Goal: Obtain resource: Obtain resource

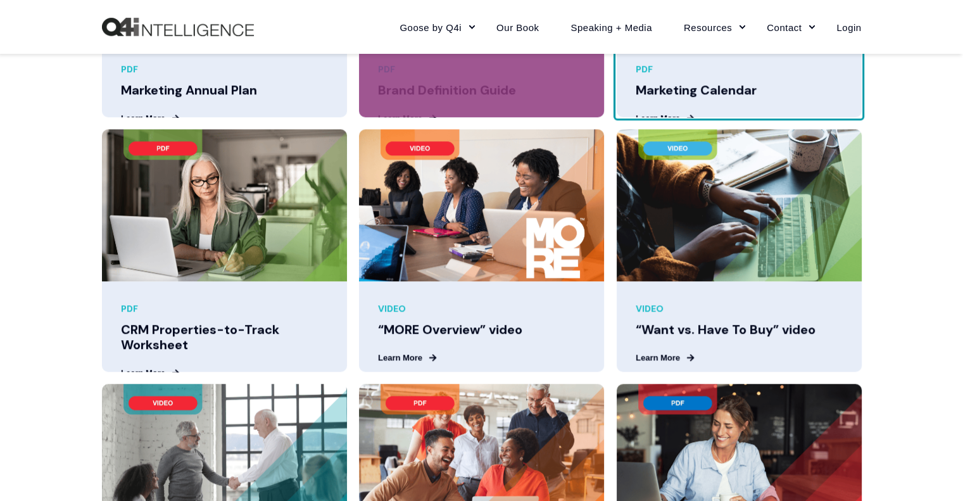
scroll to position [1172, 0]
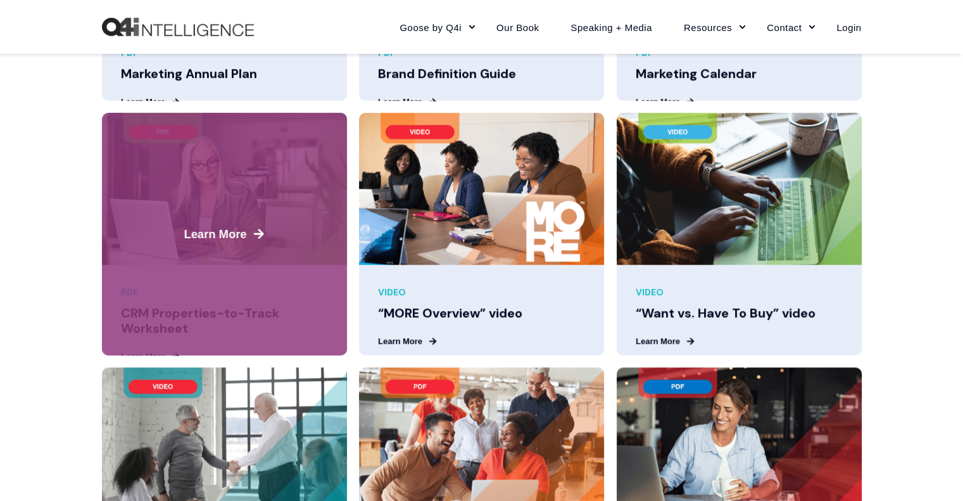
click at [248, 315] on div "Learn More PDF CRM Properties-to-Track Worksheet Learn More" at bounding box center [224, 234] width 245 height 242
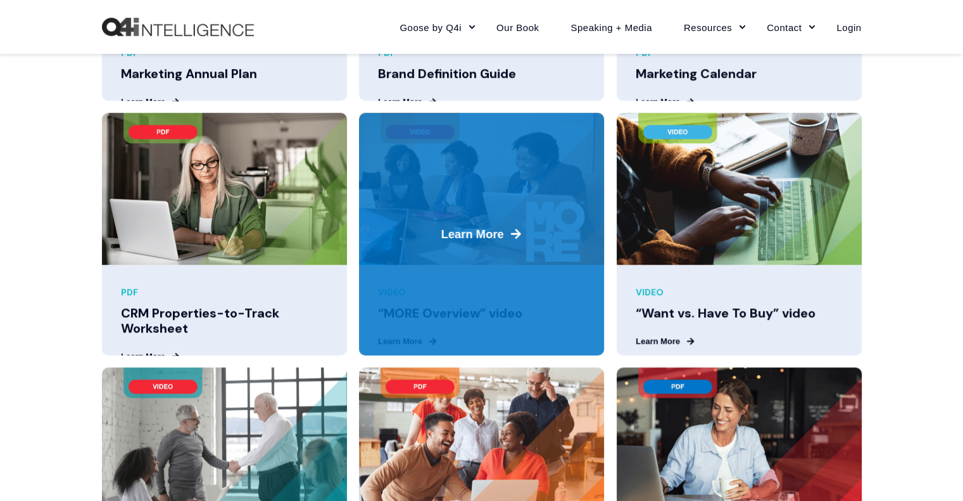
click at [470, 297] on div "Learn More VIDEO “MORE Overview” video Learn More" at bounding box center [481, 234] width 245 height 242
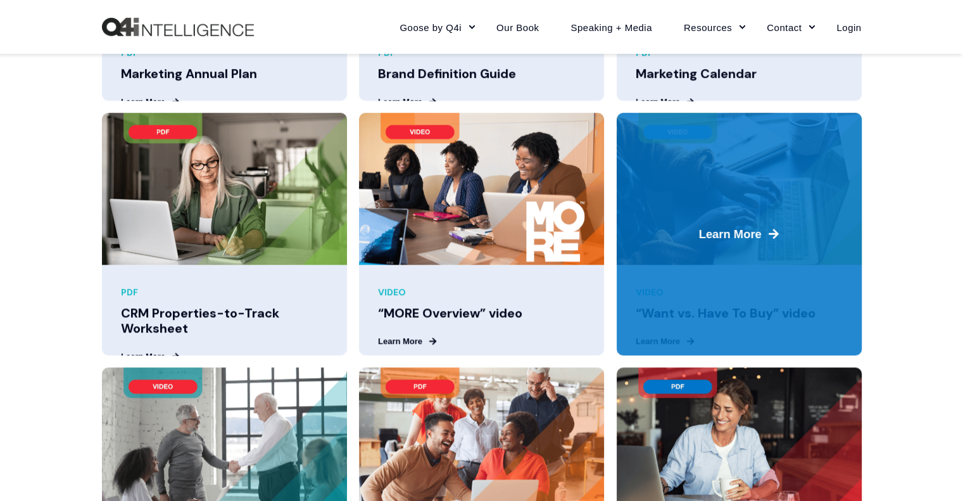
click at [671, 227] on span "Learn More" at bounding box center [739, 233] width 250 height 17
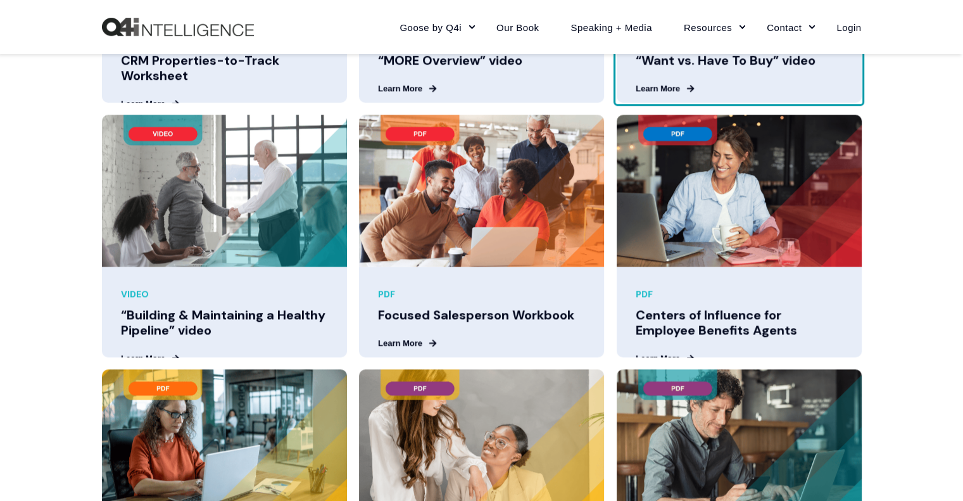
scroll to position [1424, 0]
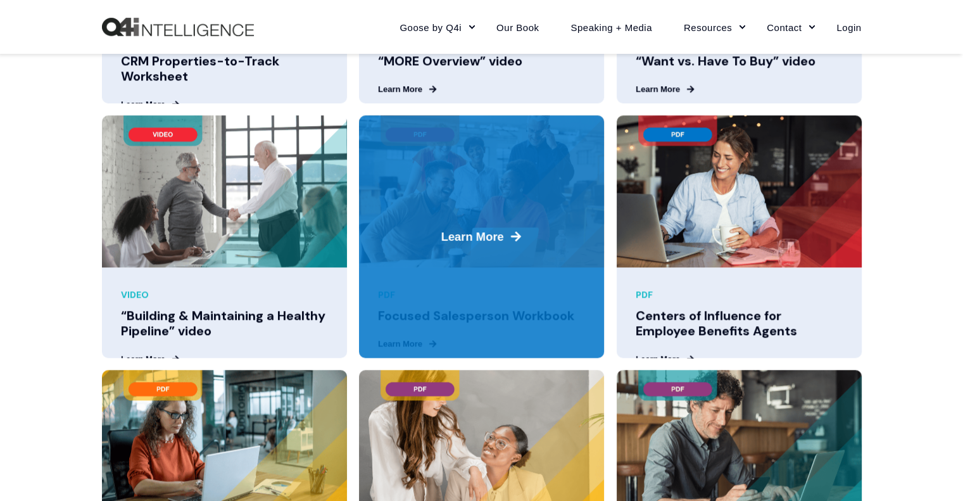
click at [431, 324] on div "Learn More PDF Focused Salesperson Workbook Learn More" at bounding box center [481, 236] width 245 height 242
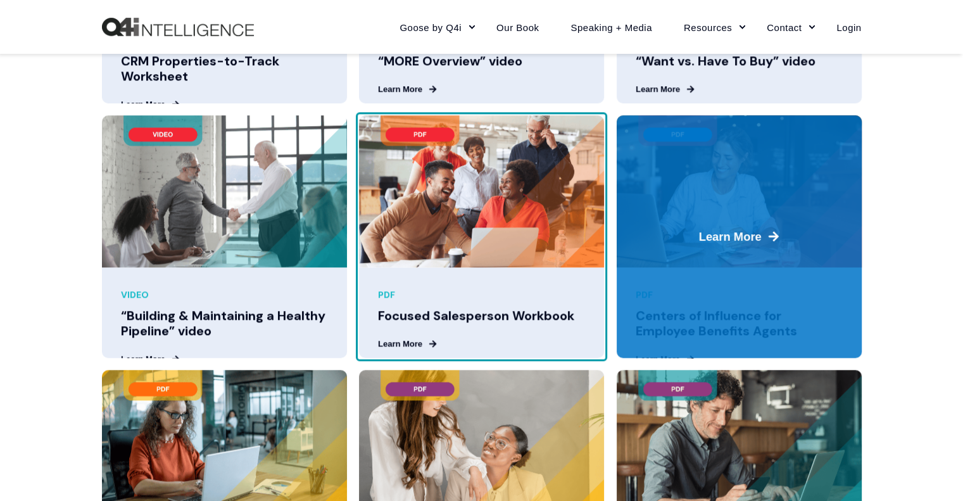
click at [665, 245] on span "Learn More" at bounding box center [739, 236] width 250 height 17
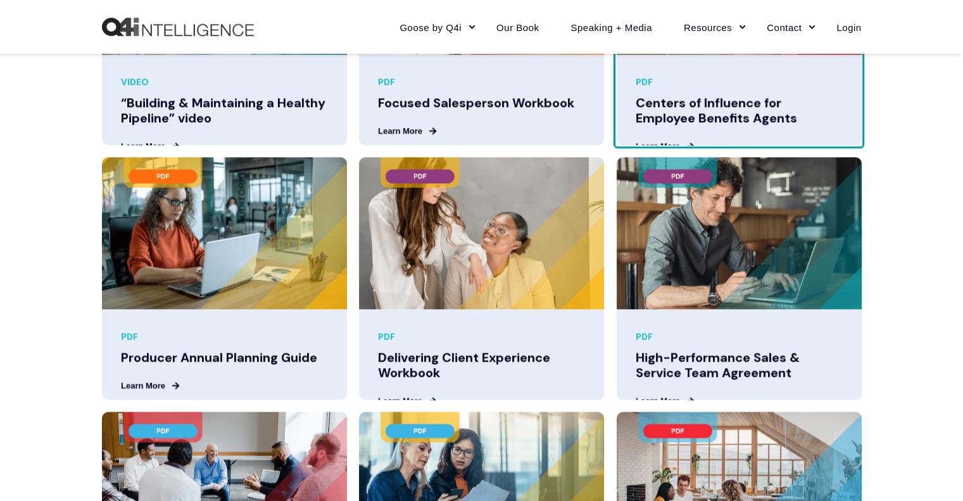
scroll to position [1649, 0]
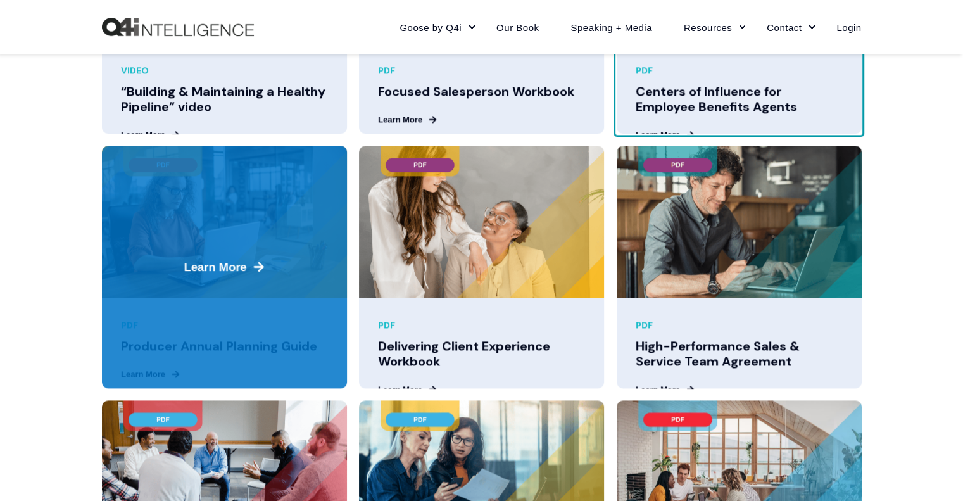
click at [211, 282] on img at bounding box center [224, 222] width 245 height 152
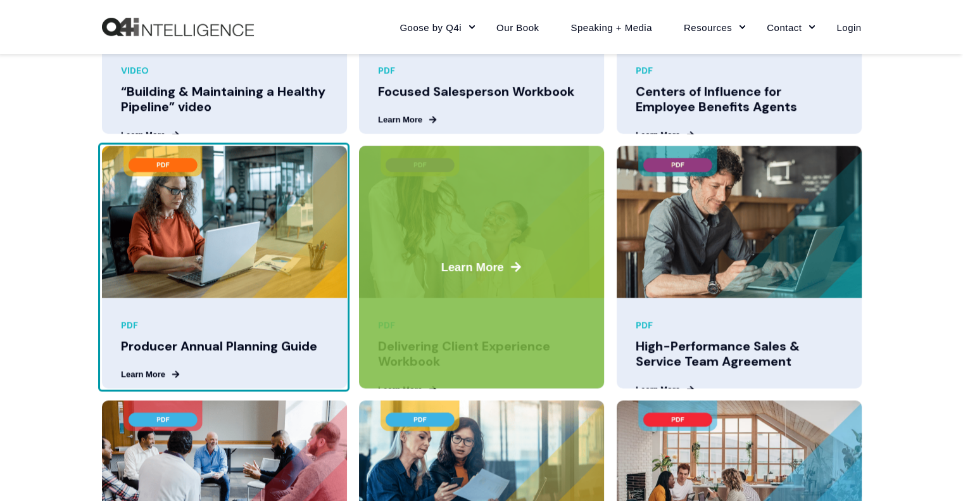
click at [453, 256] on img at bounding box center [481, 222] width 245 height 152
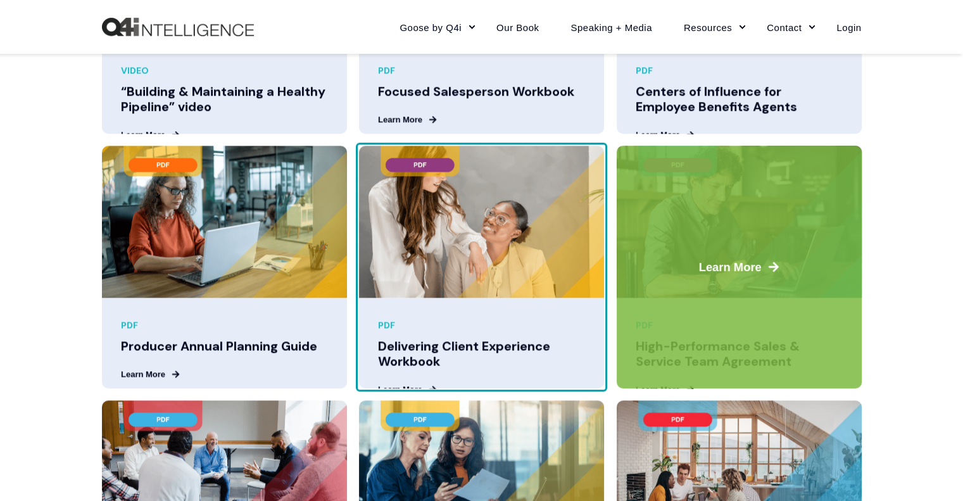
click at [692, 229] on img at bounding box center [739, 222] width 245 height 152
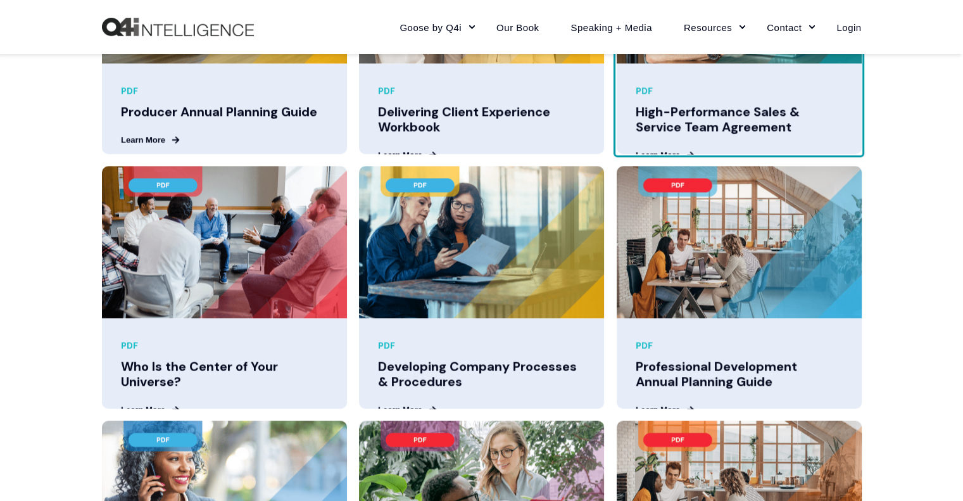
scroll to position [1879, 0]
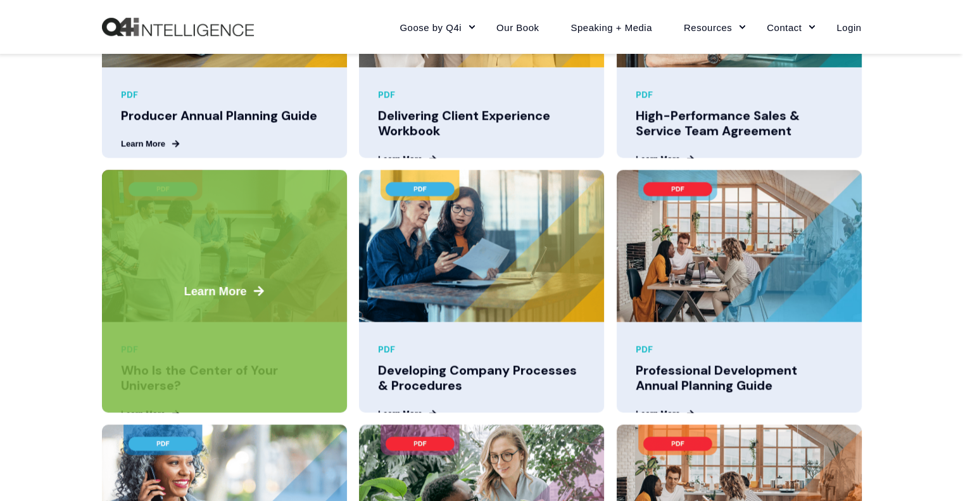
click at [163, 275] on img at bounding box center [224, 246] width 245 height 152
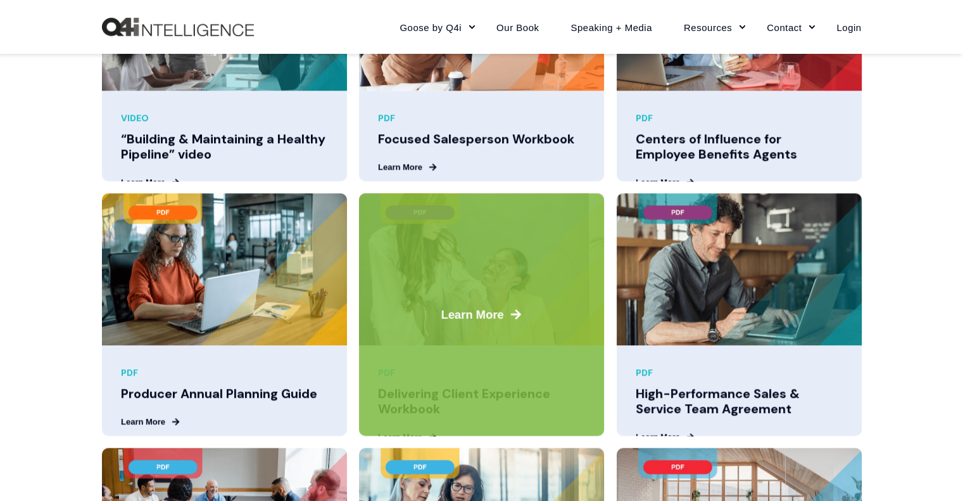
scroll to position [1586, 0]
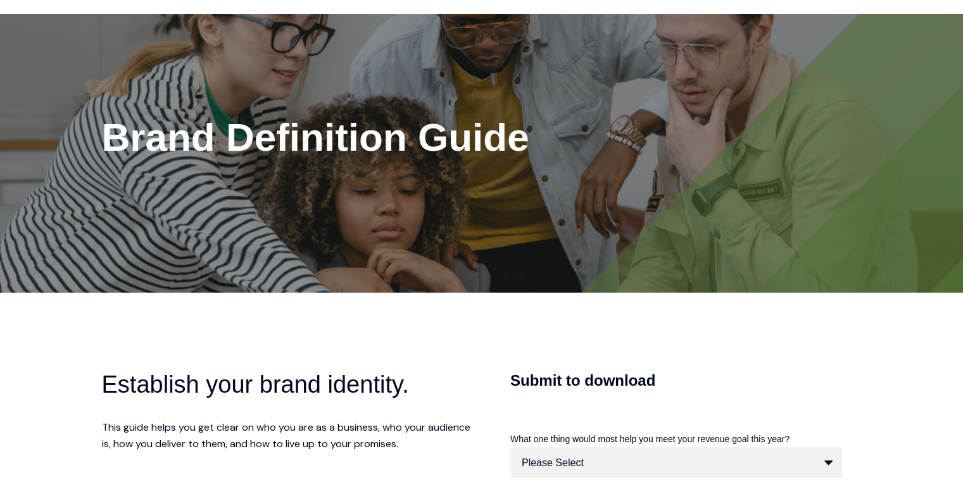
scroll to position [39, 0]
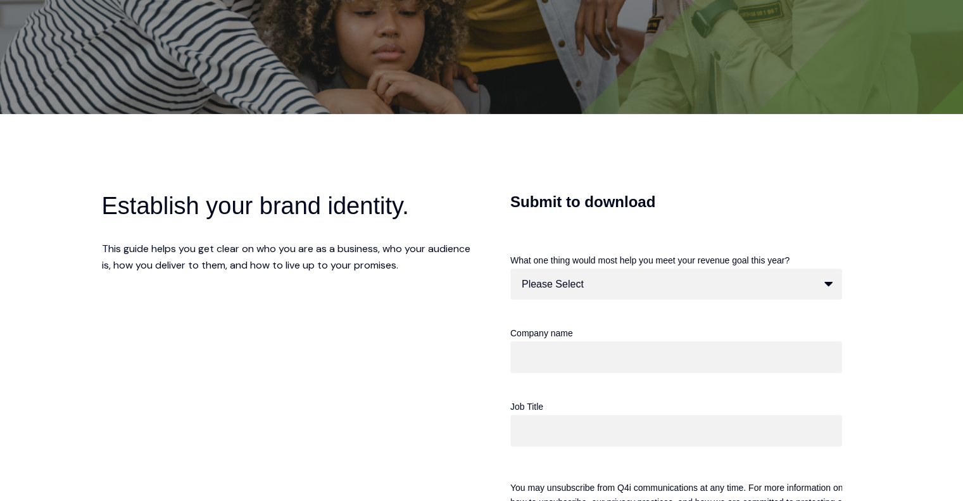
scroll to position [219, 0]
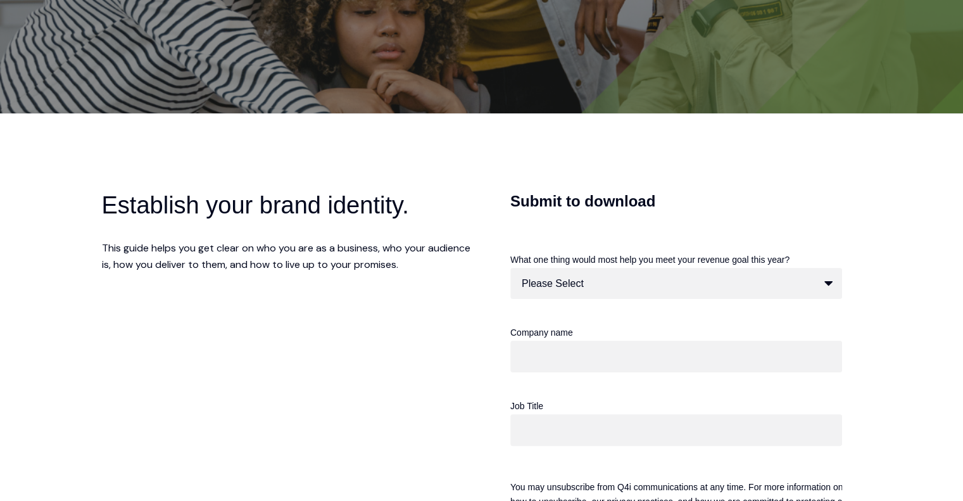
click at [570, 303] on fieldset "What one thing would most help you meet your revenue goal this year? Please Sel…" at bounding box center [682, 287] width 345 height 73
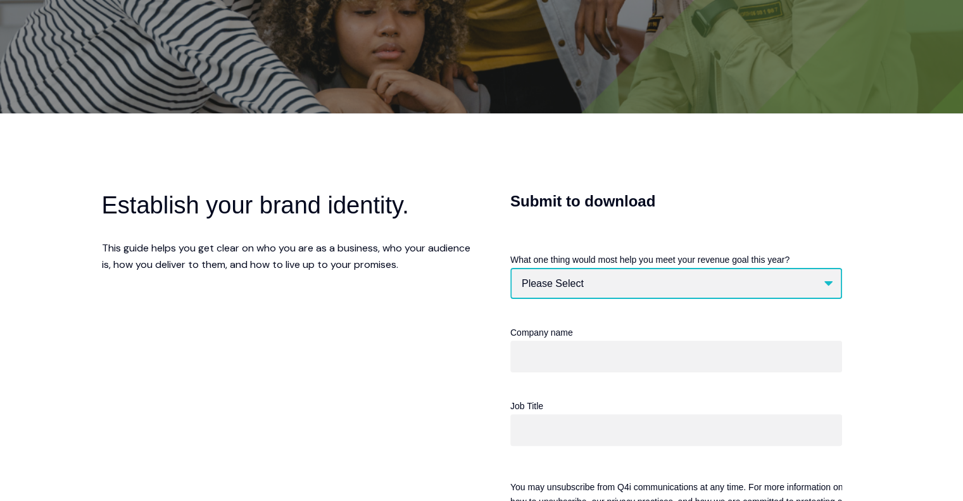
click at [581, 274] on select "Please Select Better website Increased brand awareness Comprehensive marketing …" at bounding box center [676, 283] width 332 height 31
select select "Comprehensive marketing strategy"
click at [510, 268] on select "Please Select Better website Increased brand awareness Comprehensive marketing …" at bounding box center [676, 283] width 332 height 31
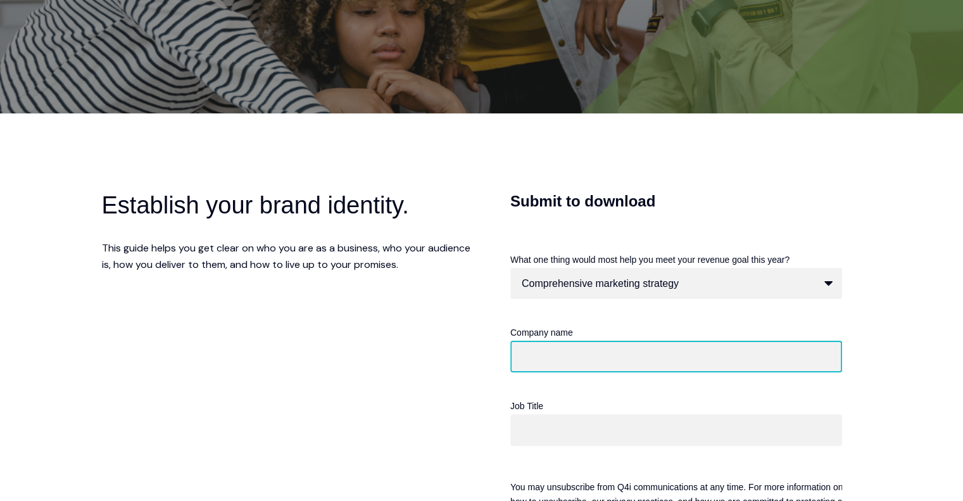
click at [553, 355] on input "Company name" at bounding box center [676, 357] width 332 height 32
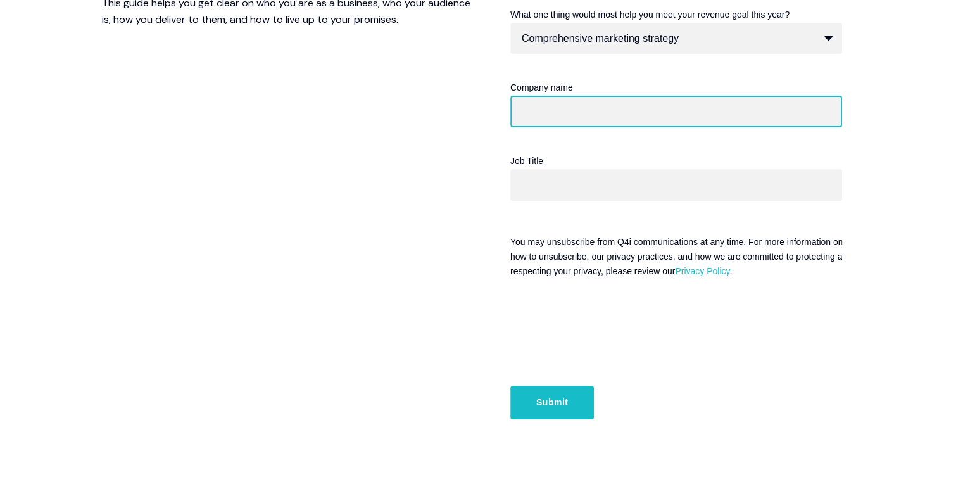
scroll to position [465, 0]
type input "The Enterprise Team, Inc."
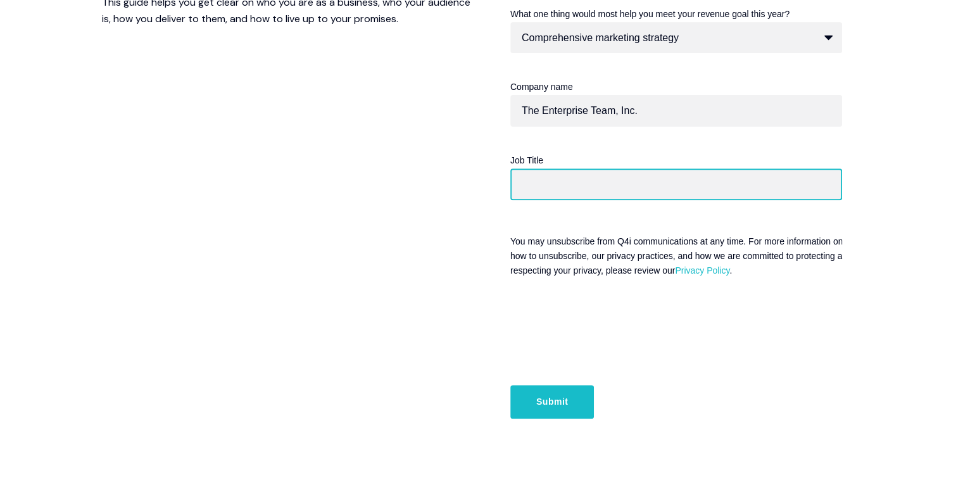
click at [529, 173] on input "Job Title" at bounding box center [676, 184] width 332 height 32
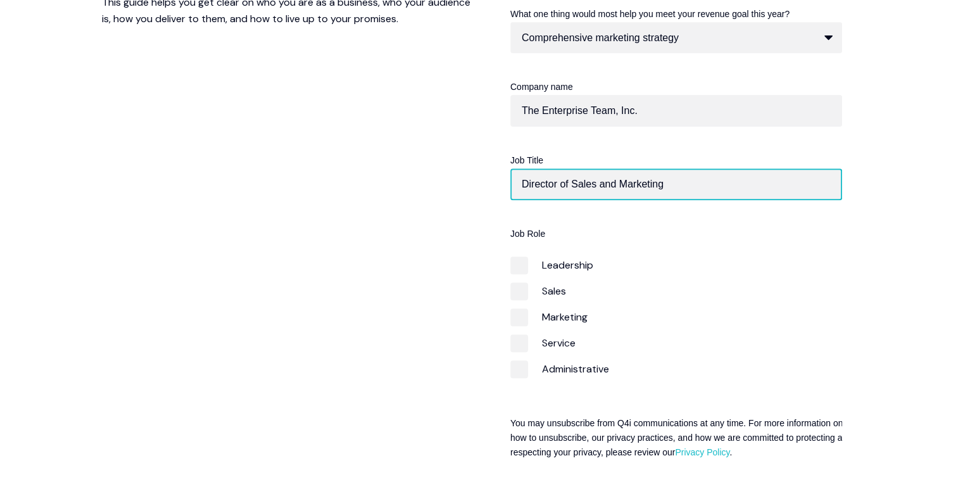
type input "Director of Sales and Marketing"
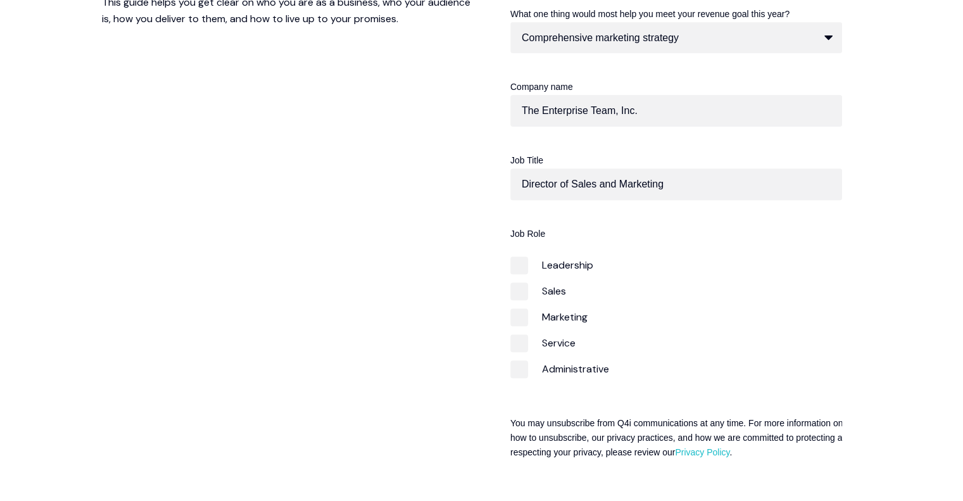
click at [521, 267] on span "Leadership" at bounding box center [551, 264] width 83 height 17
checkbox input "true"
click at [523, 289] on span "Sales" at bounding box center [538, 290] width 56 height 17
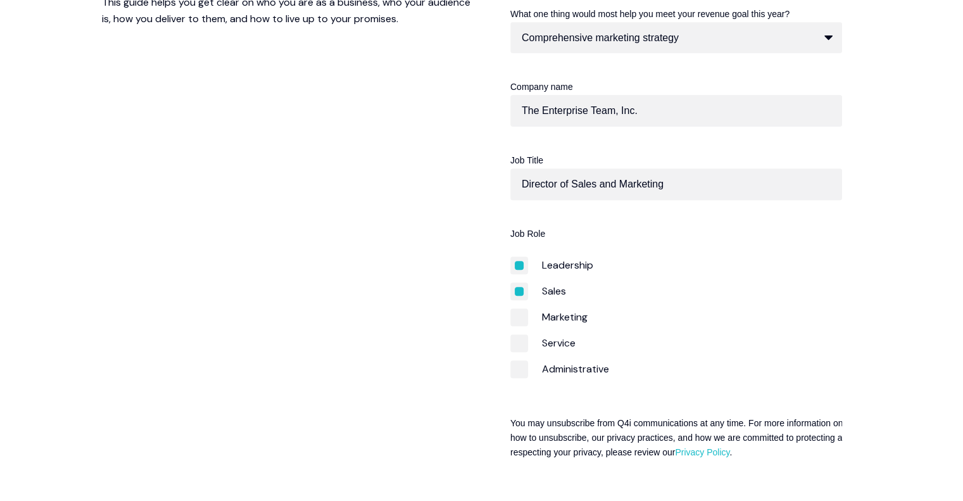
checkbox input "true"
click at [522, 318] on span "Marketing" at bounding box center [548, 316] width 77 height 17
checkbox input "true"
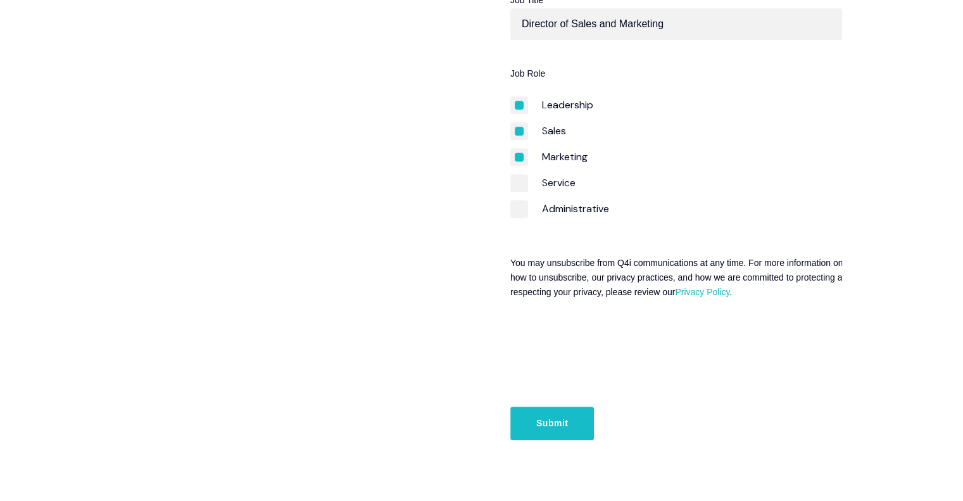
scroll to position [624, 0]
click at [529, 418] on input "Submit" at bounding box center [552, 423] width 84 height 33
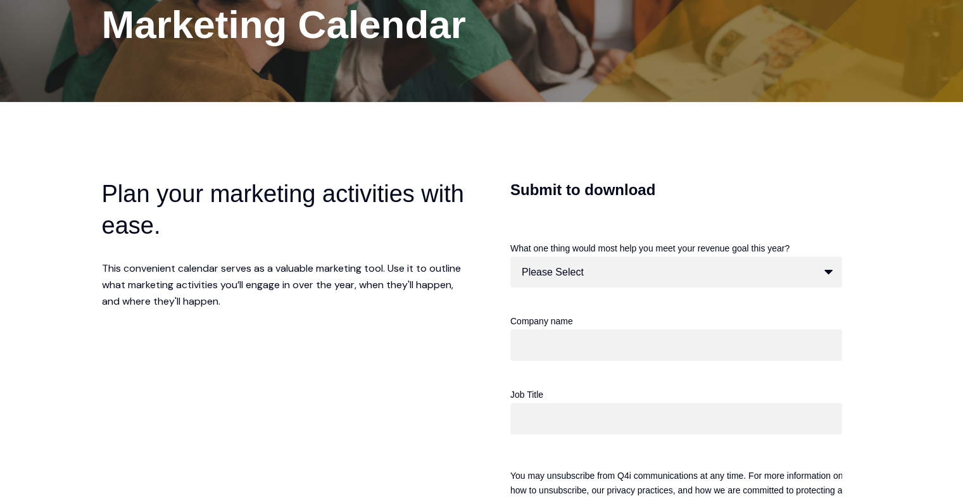
scroll to position [331, 0]
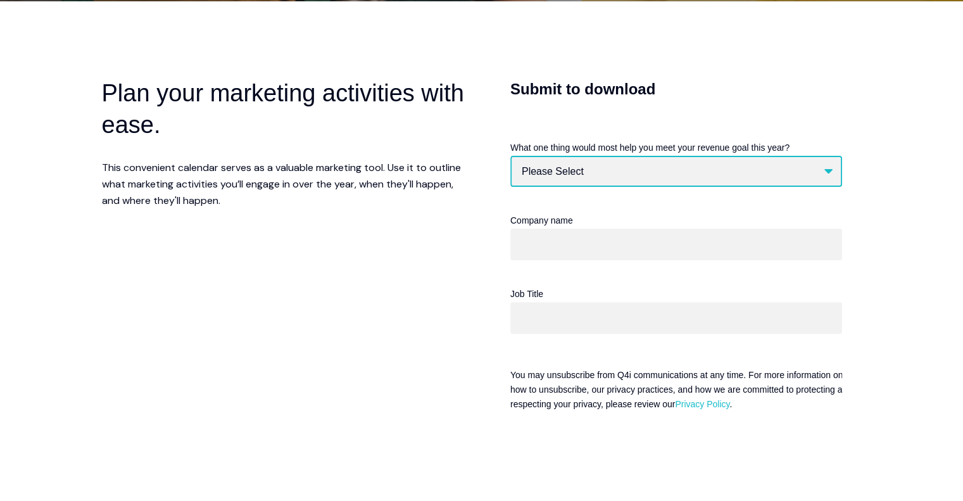
click at [606, 168] on select "Please Select Better website Increased brand awareness Comprehensive marketing …" at bounding box center [676, 171] width 332 height 31
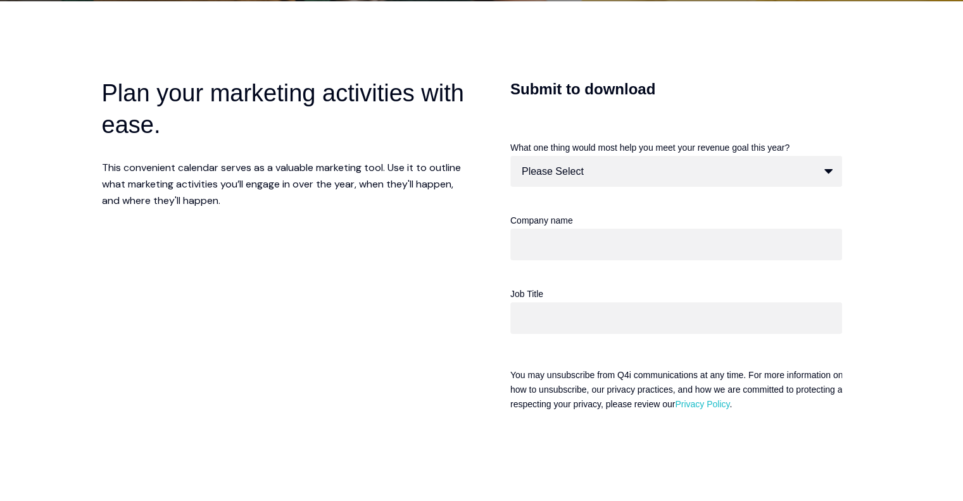
click at [433, 283] on div "Plan your marketing activities with ease. This convenient calendar serves as a …" at bounding box center [287, 171] width 370 height 239
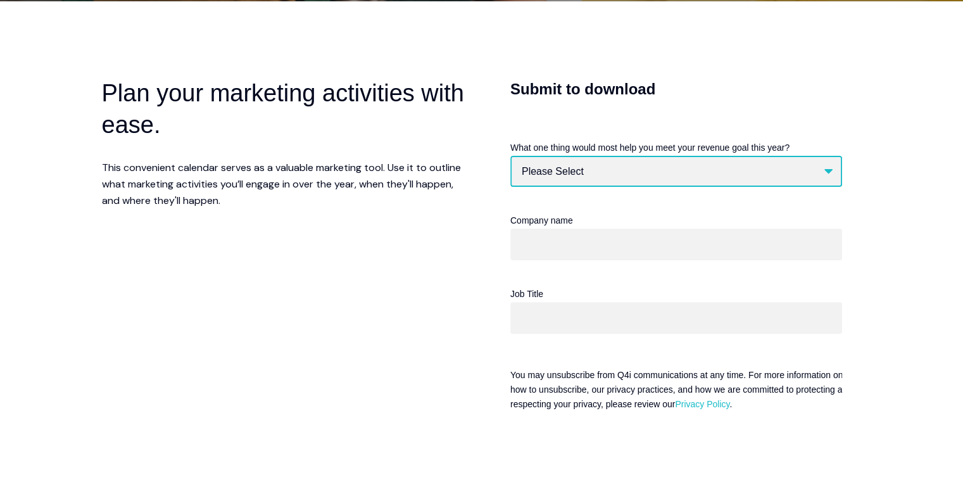
click at [600, 170] on select "Please Select Better website Increased brand awareness Comprehensive marketing …" at bounding box center [676, 171] width 332 height 31
select select "Comprehensive marketing strategy"
click at [510, 156] on select "Please Select Better website Increased brand awareness Comprehensive marketing …" at bounding box center [676, 171] width 332 height 31
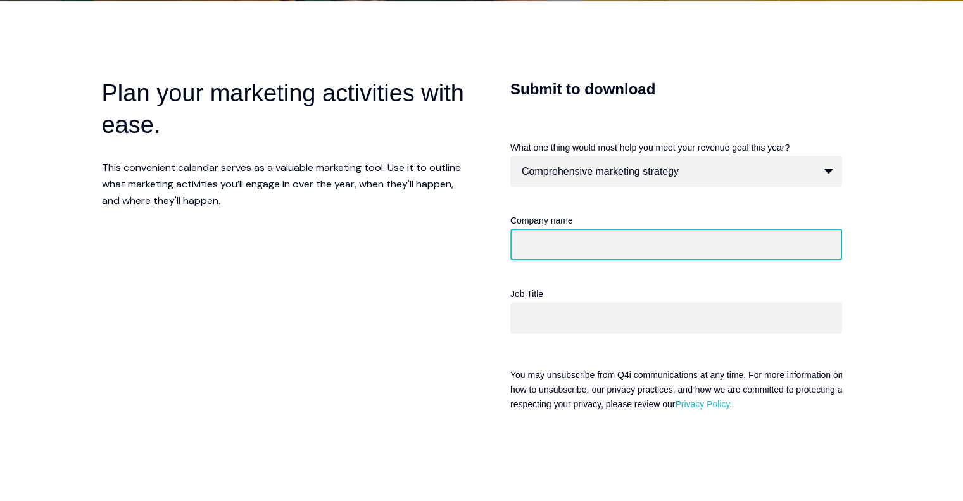
click at [575, 249] on input "Company name" at bounding box center [676, 245] width 332 height 32
type input "The Enterprise Team, Inc."
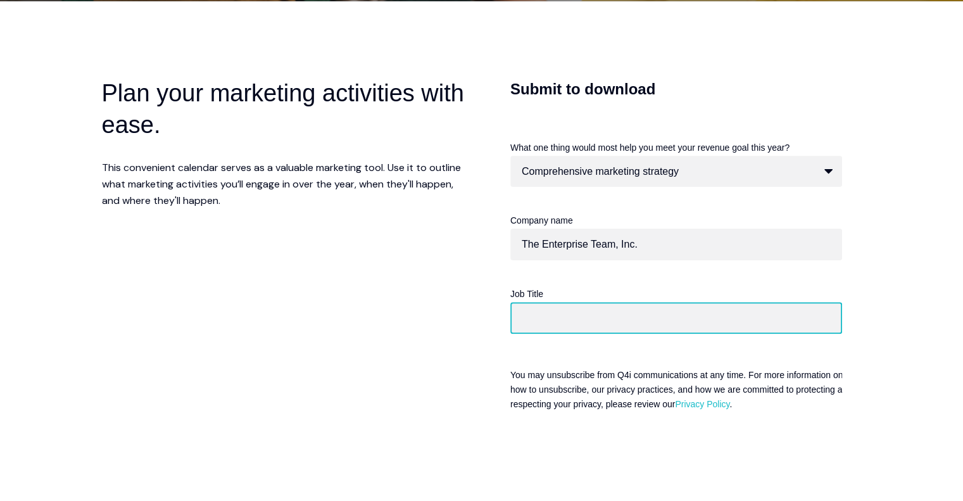
click at [574, 313] on input "Job Title" at bounding box center [676, 318] width 332 height 32
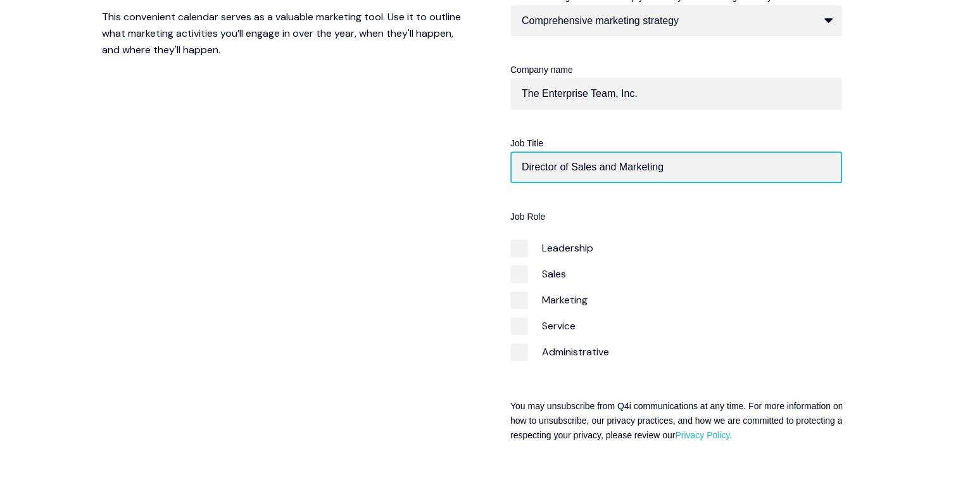
scroll to position [483, 0]
type input "Director of Sales and Marketing"
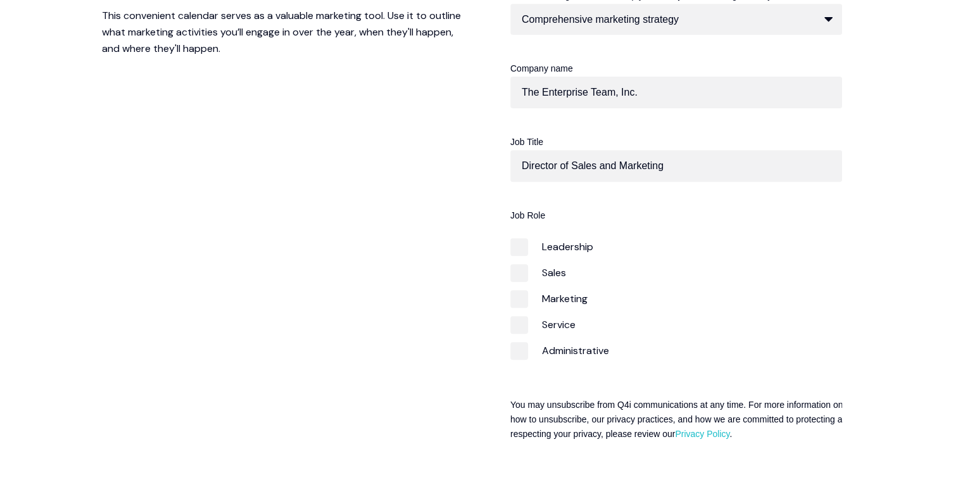
click at [518, 246] on span "Leadership" at bounding box center [551, 246] width 83 height 17
checkbox input "true"
click at [523, 277] on span "Sales" at bounding box center [538, 272] width 56 height 17
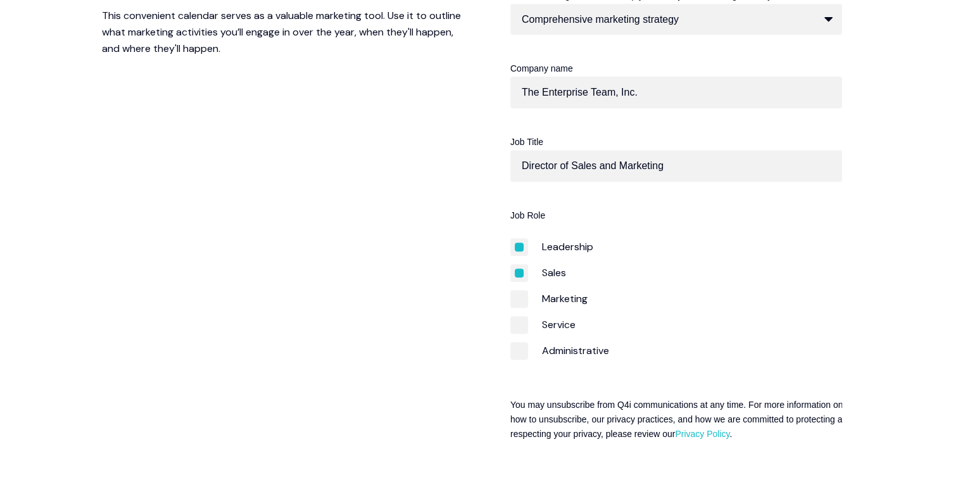
checkbox input "true"
click at [524, 292] on span "Marketing" at bounding box center [548, 298] width 77 height 17
checkbox input "true"
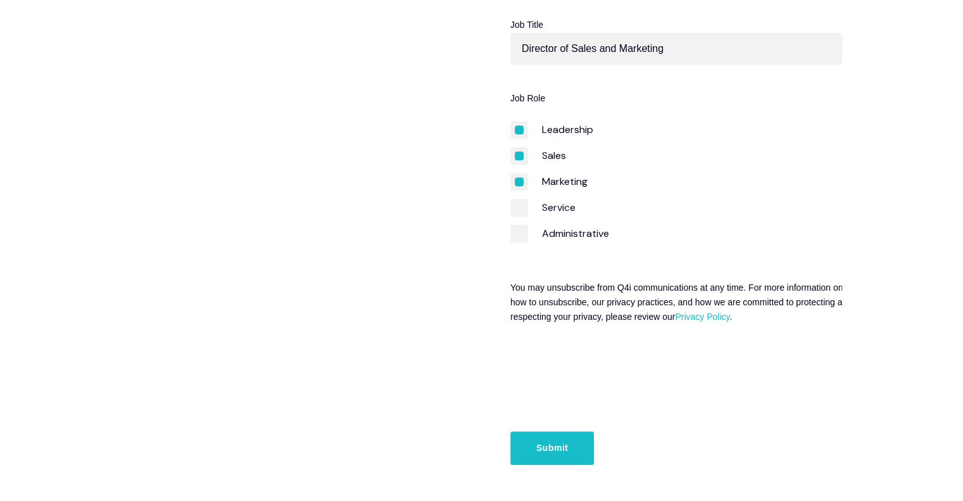
scroll to position [600, 0]
click at [522, 453] on input "Submit" at bounding box center [552, 448] width 84 height 33
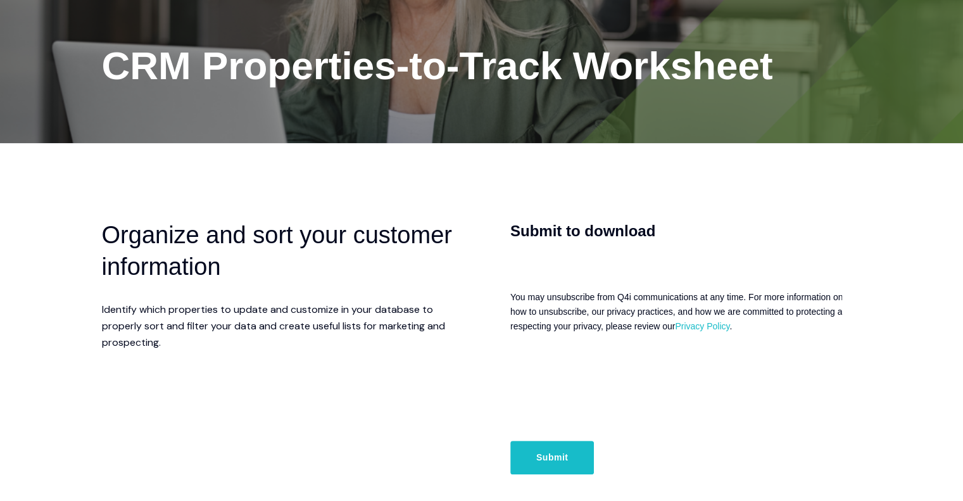
scroll to position [189, 0]
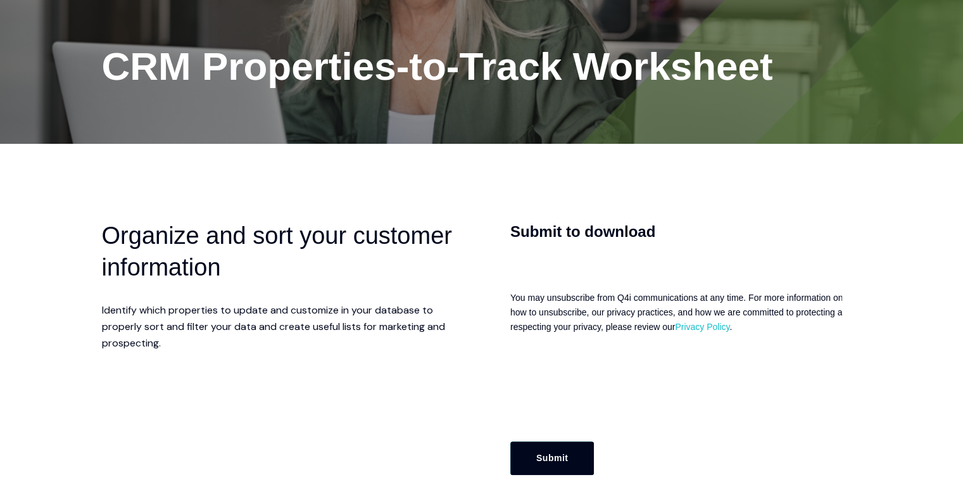
click at [525, 448] on input "Submit" at bounding box center [552, 457] width 84 height 33
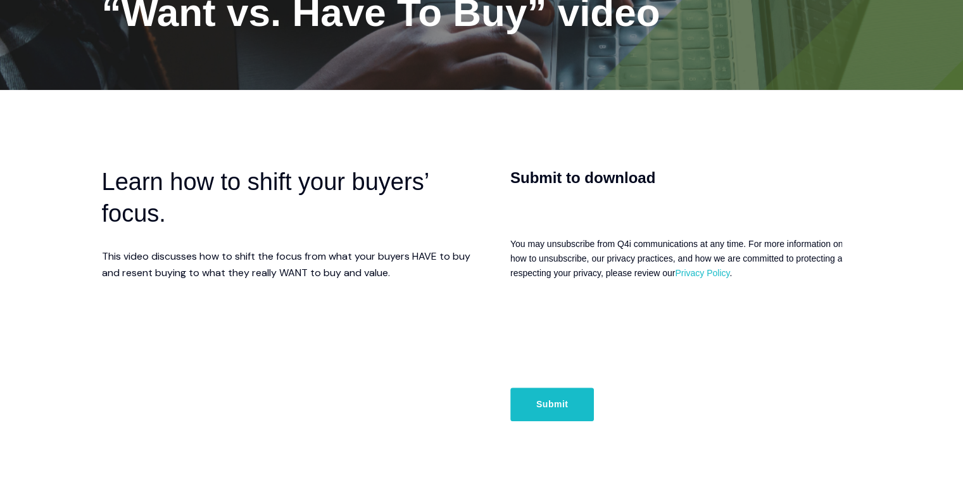
scroll to position [274, 0]
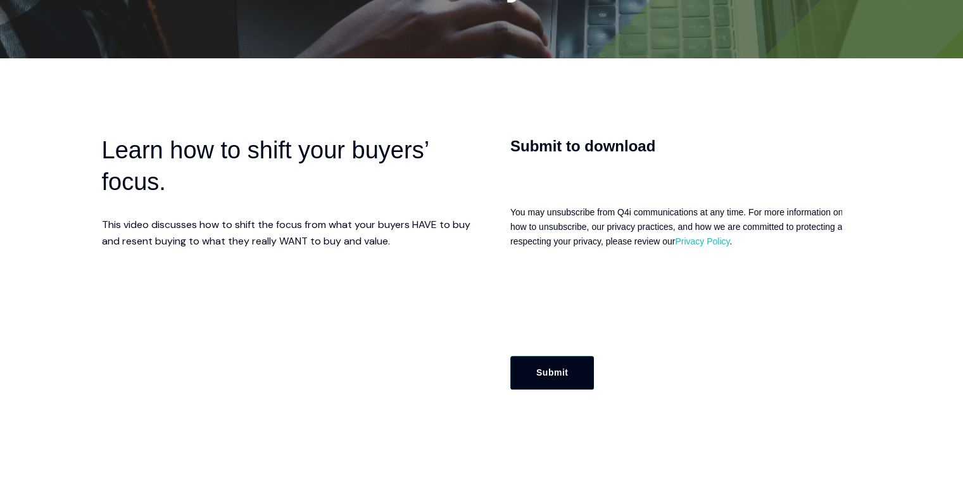
click at [524, 368] on input "Submit" at bounding box center [552, 372] width 84 height 33
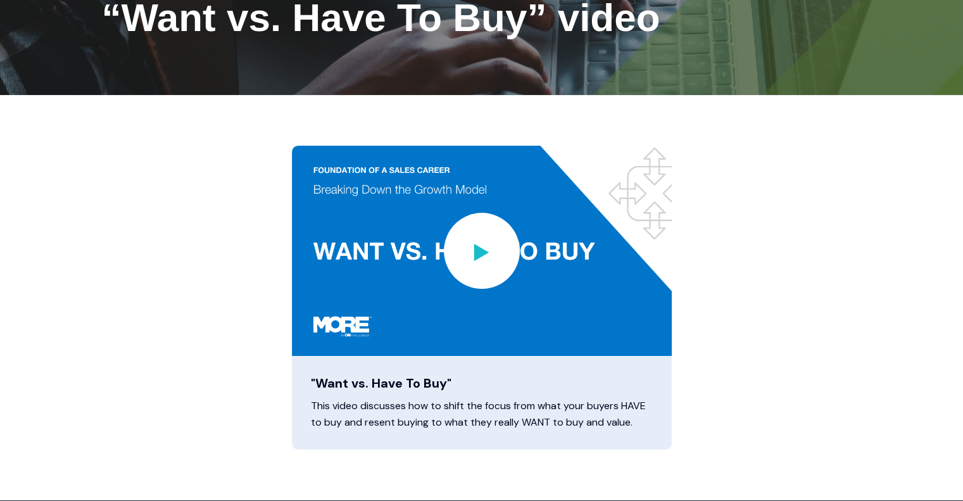
scroll to position [285, 0]
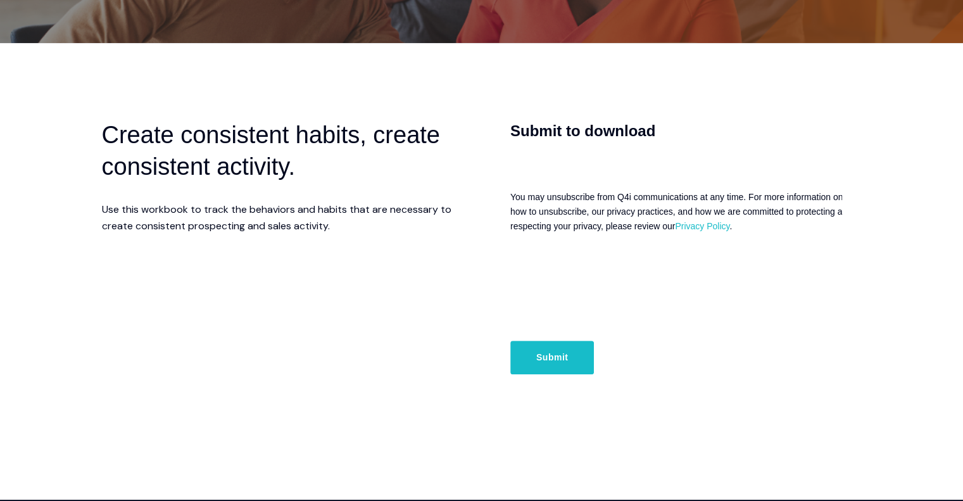
scroll to position [287, 0]
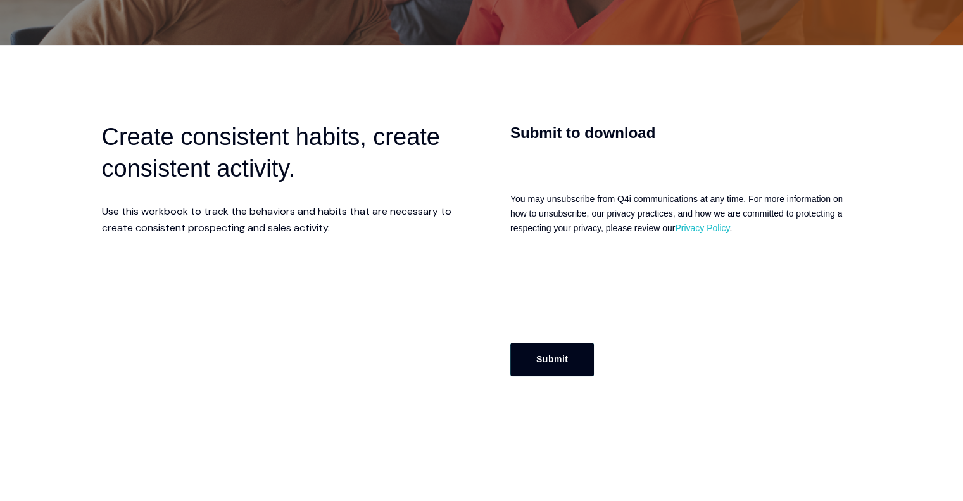
click at [564, 362] on input "Submit" at bounding box center [552, 358] width 84 height 33
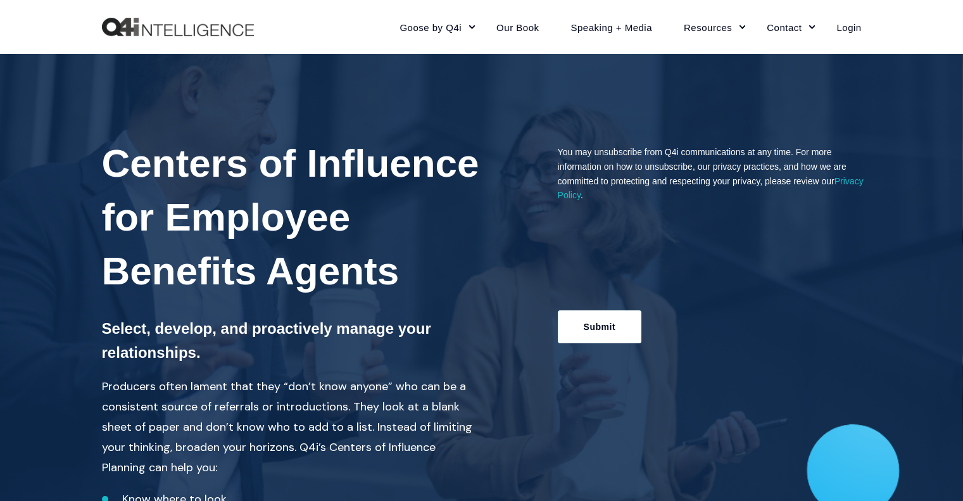
click at [572, 325] on input "Submit" at bounding box center [600, 326] width 84 height 33
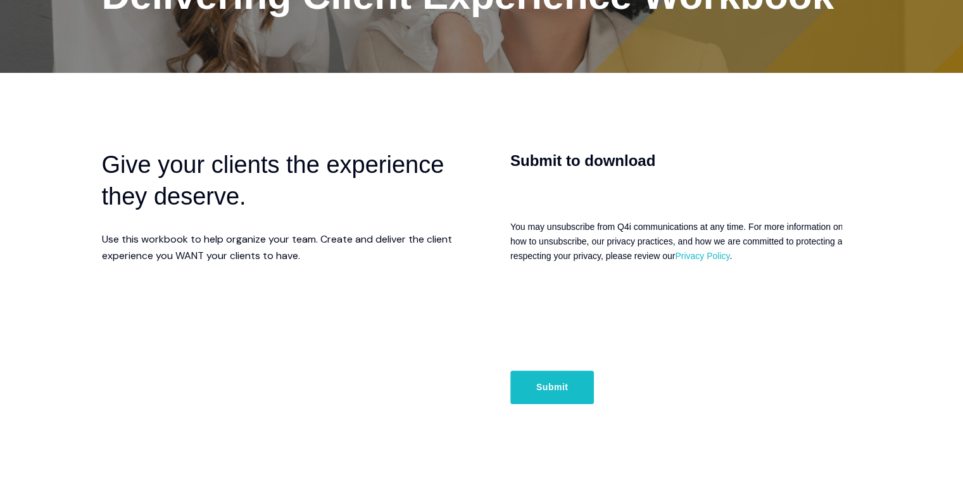
scroll to position [263, 0]
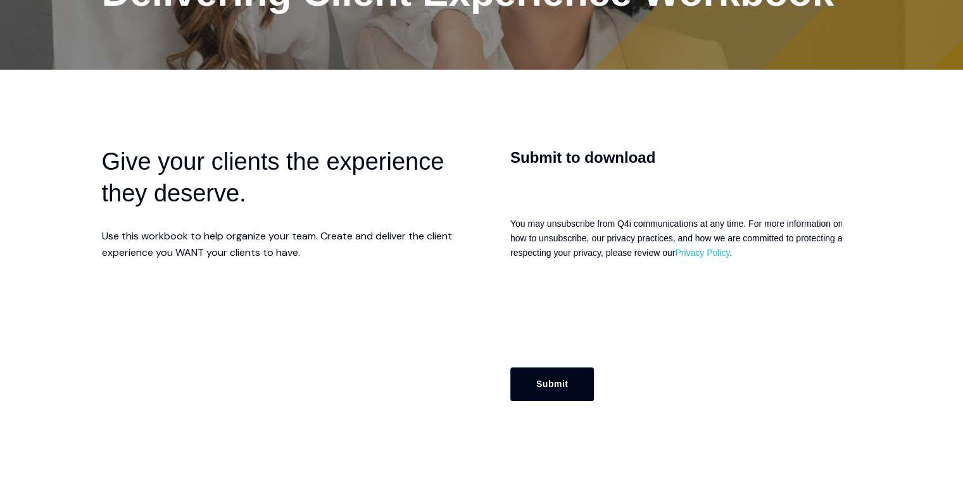
click at [540, 391] on input "Submit" at bounding box center [552, 383] width 84 height 33
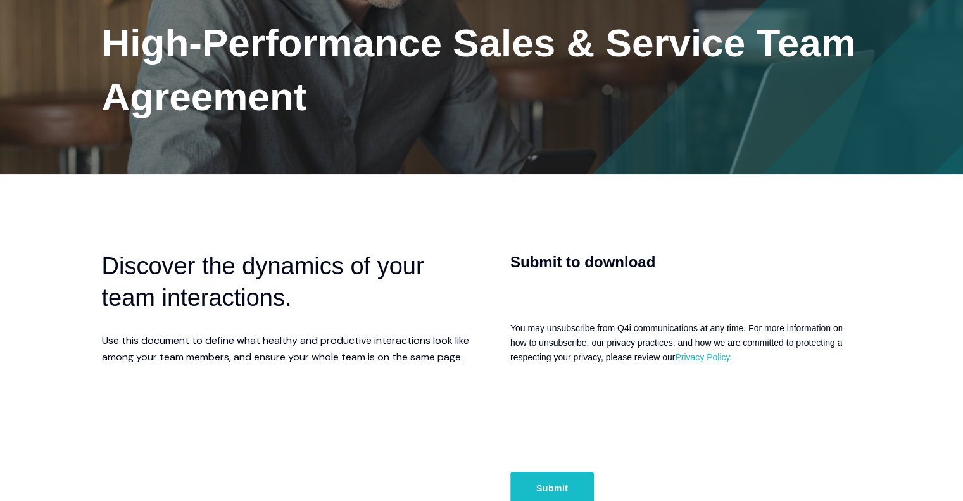
scroll to position [222, 0]
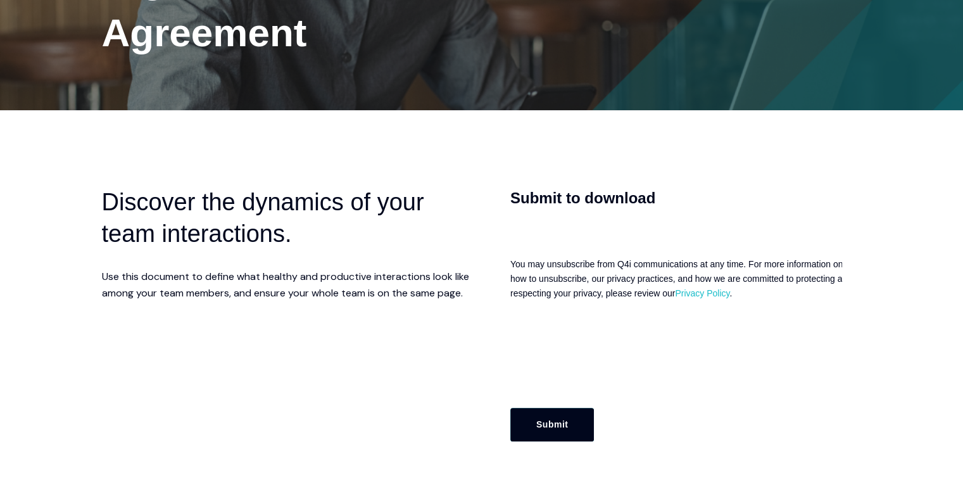
click at [550, 420] on input "Submit" at bounding box center [552, 424] width 84 height 33
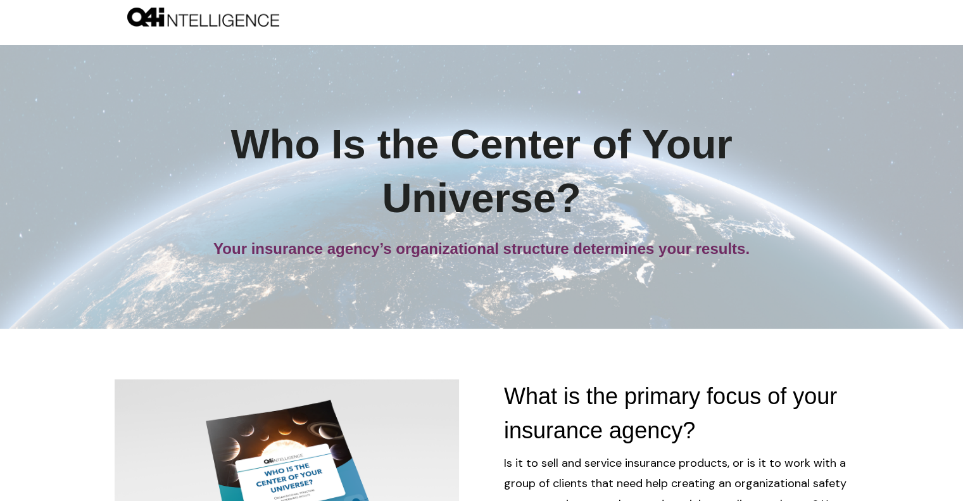
click at [491, 302] on div "Who Is the Center of Your Universe? Your insurance agency’s organizational stru…" at bounding box center [481, 187] width 963 height 284
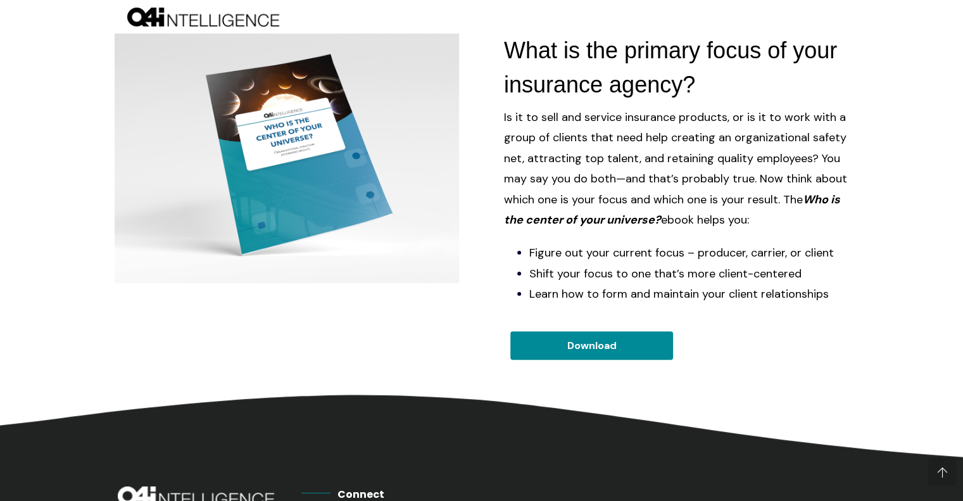
scroll to position [345, 0]
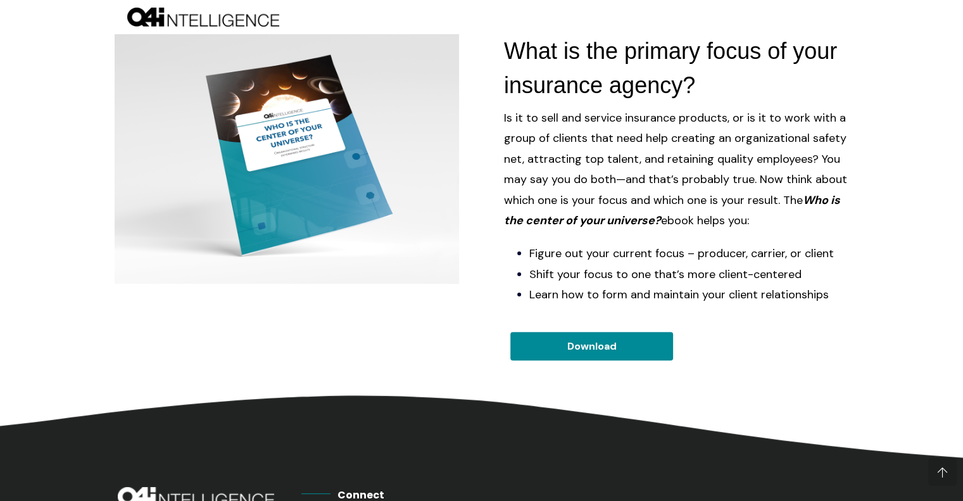
click at [563, 342] on link "Download" at bounding box center [591, 346] width 163 height 28
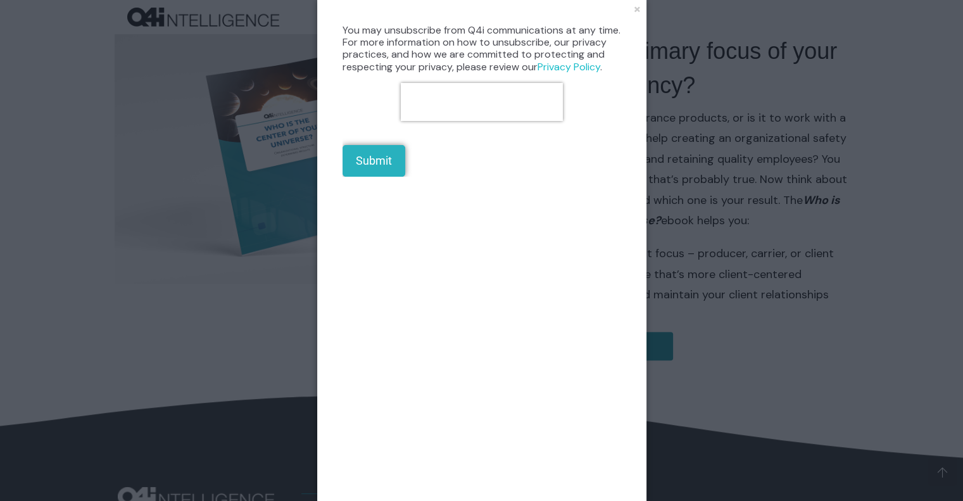
click at [373, 166] on input "Submit" at bounding box center [373, 161] width 63 height 32
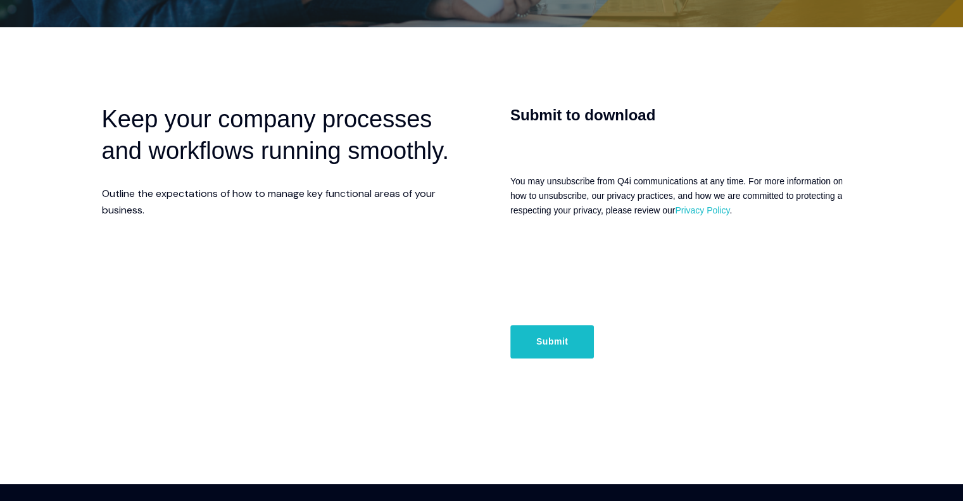
scroll to position [306, 0]
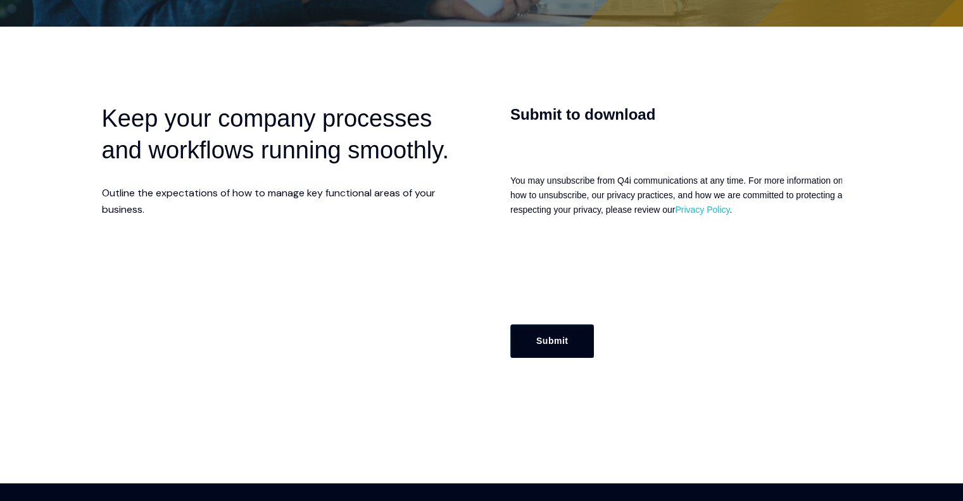
click input "Submit"
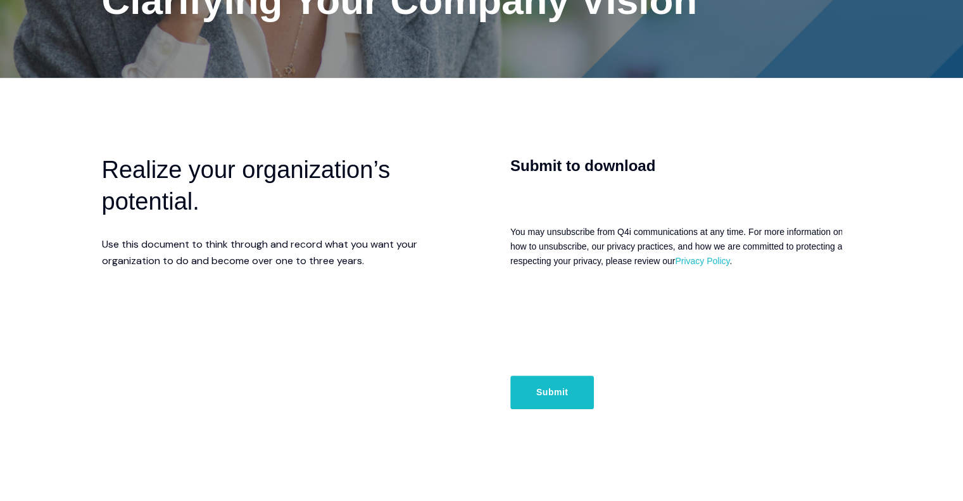
scroll to position [270, 0]
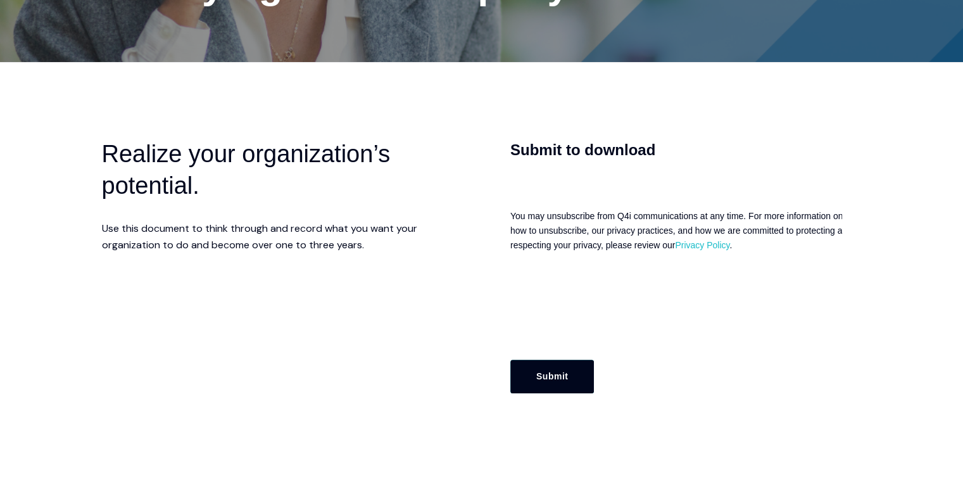
click at [532, 380] on input "Submit" at bounding box center [552, 376] width 84 height 33
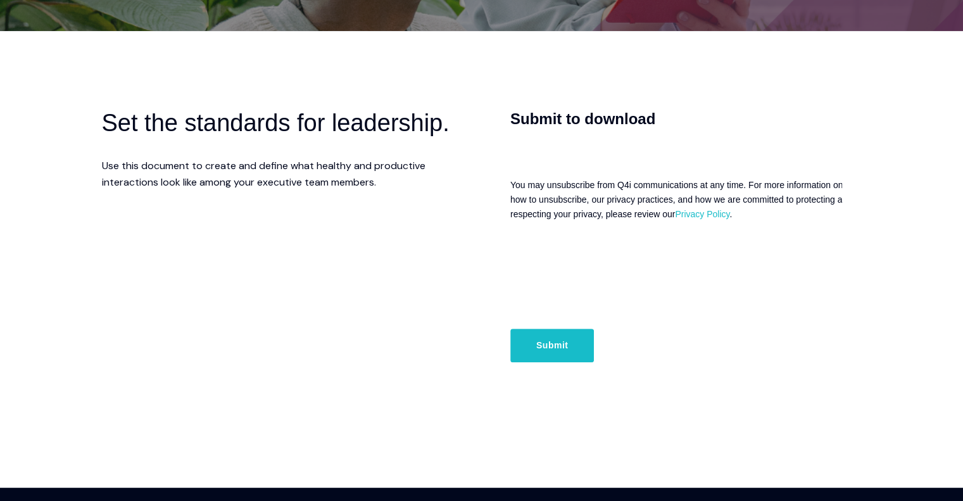
scroll to position [300, 0]
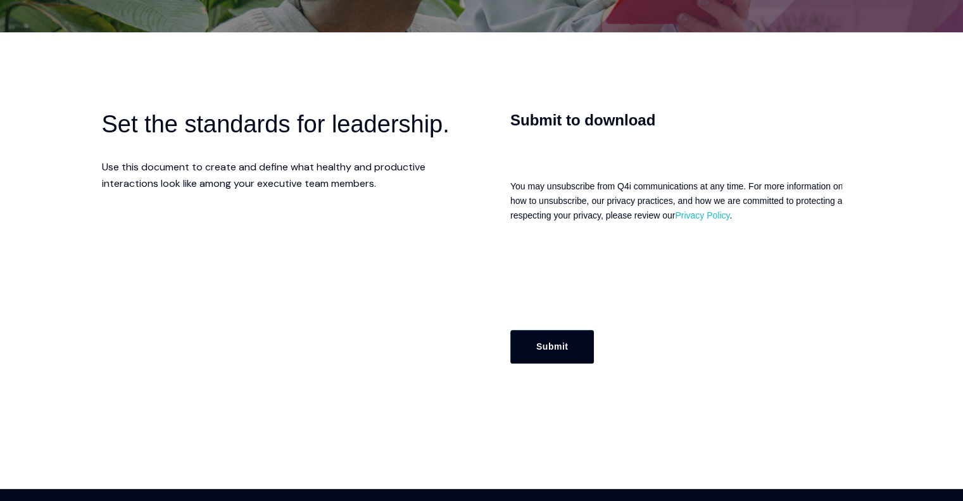
click at [571, 332] on input "Submit" at bounding box center [552, 346] width 84 height 33
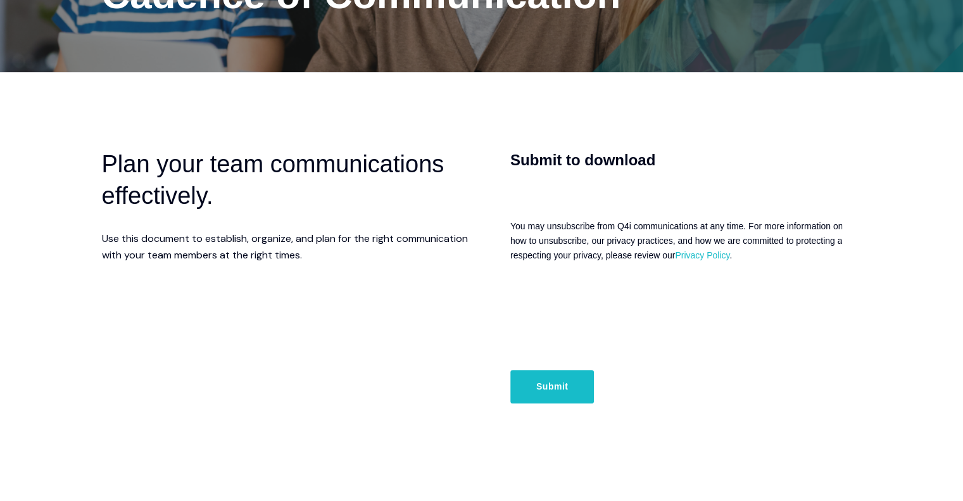
scroll to position [258, 0]
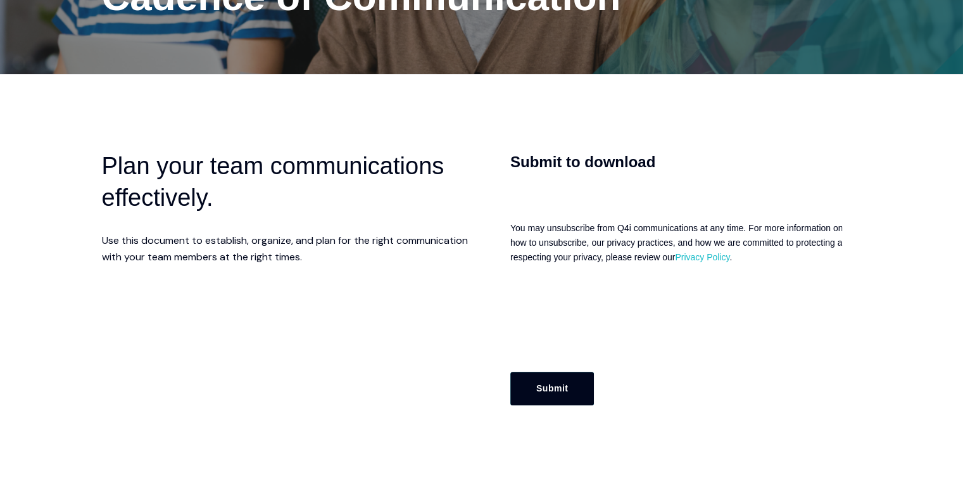
click at [555, 386] on input "Submit" at bounding box center [552, 388] width 84 height 33
